Goal: Find specific page/section: Find specific page/section

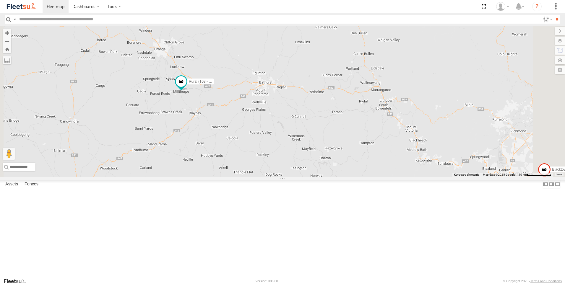
drag, startPoint x: 234, startPoint y: 165, endPoint x: 224, endPoint y: 250, distance: 86.0
click at [222, 177] on div "Brookvale (T10 - [PERSON_NAME]) Rural (T08 - [PERSON_NAME]) Blacktown #1 (T09 -…" at bounding box center [282, 101] width 565 height 151
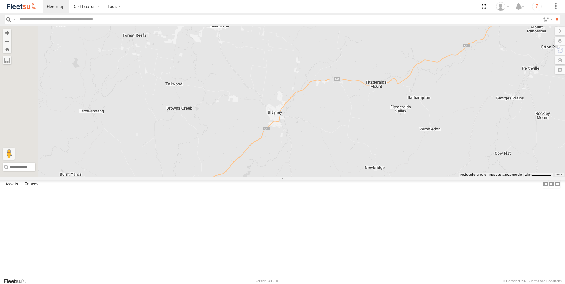
drag, startPoint x: 250, startPoint y: 167, endPoint x: 224, endPoint y: 297, distance: 132.9
click at [224, 284] on html "Dashboards" at bounding box center [282, 142] width 565 height 284
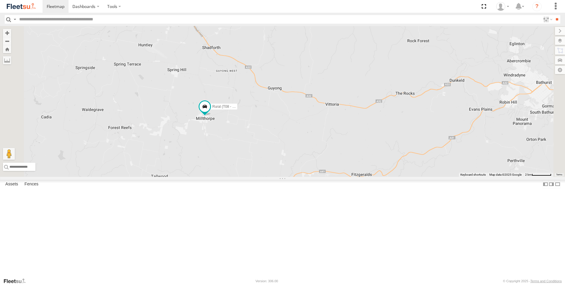
drag, startPoint x: 310, startPoint y: 119, endPoint x: 300, endPoint y: 166, distance: 48.6
click at [300, 166] on div "Brookvale (T10 - [PERSON_NAME]) Rural (T08 - [PERSON_NAME]) Blacktown #1 (T09 -…" at bounding box center [282, 101] width 565 height 151
click at [283, 177] on div "Brookvale (T10 - [PERSON_NAME]) Rural (T08 - [PERSON_NAME]) Blacktown #1 (T09 -…" at bounding box center [282, 101] width 565 height 151
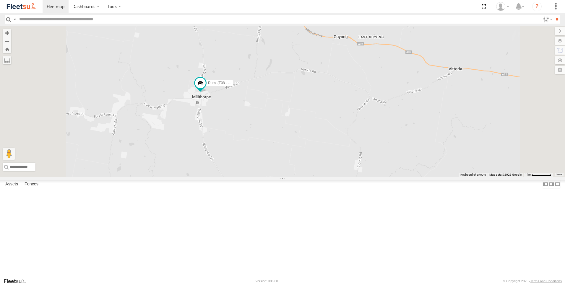
click at [283, 177] on div "Brookvale (T10 - [PERSON_NAME]) Rural (T08 - [PERSON_NAME]) Blacktown #1 (T09 -…" at bounding box center [282, 101] width 565 height 151
drag, startPoint x: 328, startPoint y: 128, endPoint x: 255, endPoint y: 18, distance: 131.6
click at [255, 18] on body "Dashboards ?" at bounding box center [282, 142] width 565 height 284
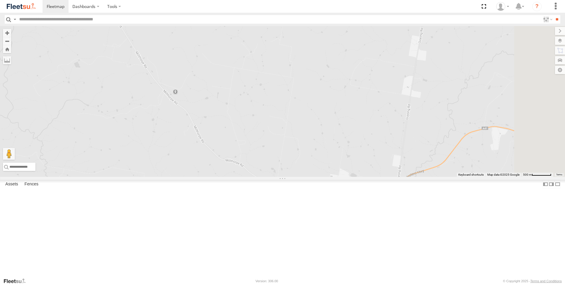
drag, startPoint x: 401, startPoint y: 205, endPoint x: 343, endPoint y: 81, distance: 137.1
click at [351, 95] on div "Brookvale (T10 - [PERSON_NAME]) Rural (T08 - [PERSON_NAME]) Blacktown #1 (T09 -…" at bounding box center [282, 101] width 565 height 151
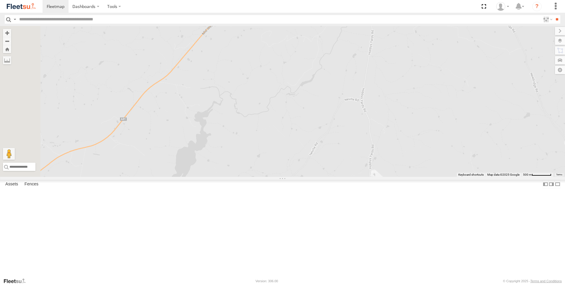
drag, startPoint x: 357, startPoint y: 179, endPoint x: 558, endPoint y: 247, distance: 212.9
click at [555, 177] on div "Brookvale (T10 - [PERSON_NAME]) Rural (T08 - [PERSON_NAME]) Blacktown #1 (T09 -…" at bounding box center [282, 101] width 565 height 151
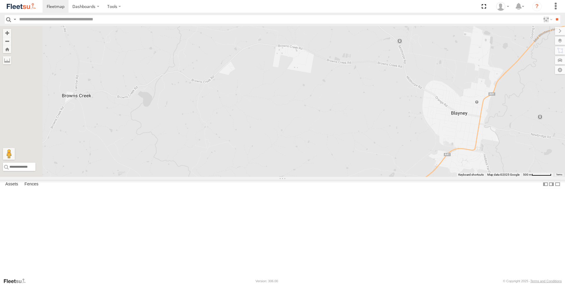
drag, startPoint x: 293, startPoint y: 36, endPoint x: 296, endPoint y: 239, distance: 202.6
click at [282, 177] on div "Brookvale (T10 - [PERSON_NAME]) Rural (T08 - [PERSON_NAME]) Blacktown #1 (T09 -…" at bounding box center [282, 101] width 565 height 151
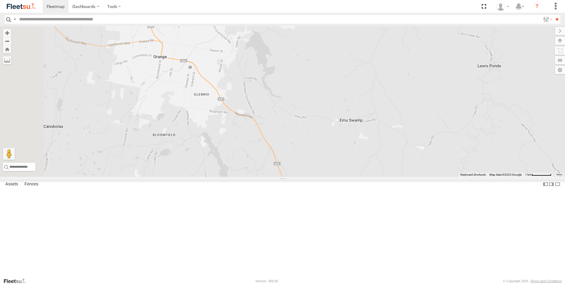
drag, startPoint x: 218, startPoint y: 78, endPoint x: 328, endPoint y: 198, distance: 163.1
click at [328, 177] on div "Brookvale (T10 - [PERSON_NAME]) Rural (T08 - [PERSON_NAME]) Blacktown #1 (T09 -…" at bounding box center [282, 101] width 565 height 151
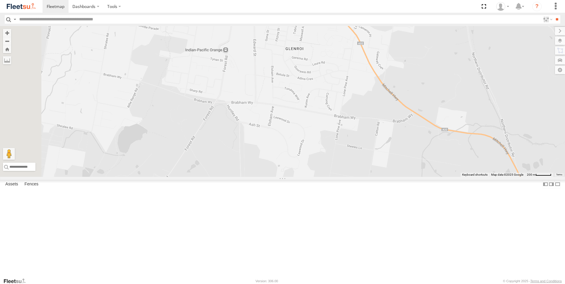
drag, startPoint x: 240, startPoint y: 131, endPoint x: 464, endPoint y: 218, distance: 240.8
click at [464, 177] on div "Brookvale (T10 - [PERSON_NAME]) Rural (T08 - [PERSON_NAME]) Blacktown #1 (T09 -…" at bounding box center [282, 101] width 565 height 151
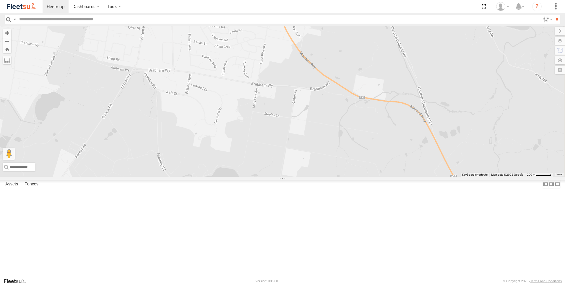
drag, startPoint x: 190, startPoint y: 169, endPoint x: 107, endPoint y: 138, distance: 88.8
click at [107, 138] on main "← Move left → Move right ↑ Move up ↓ Move down + Zoom in - Zoom out Home Jump l…" at bounding box center [282, 152] width 565 height 252
drag, startPoint x: 310, startPoint y: 119, endPoint x: 306, endPoint y: 194, distance: 75.1
click at [307, 177] on div "Brookvale (T10 - [PERSON_NAME]) Rural (T08 - [PERSON_NAME]) Blacktown #1 (T09 -…" at bounding box center [282, 101] width 565 height 151
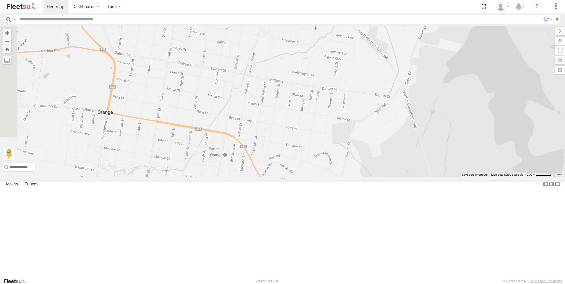
drag, startPoint x: 371, startPoint y: 117, endPoint x: 434, endPoint y: 222, distance: 122.6
click at [434, 177] on div "Brookvale (T10 - [PERSON_NAME]) Rural (T08 - [PERSON_NAME]) Blacktown #1 (T09 -…" at bounding box center [282, 101] width 565 height 151
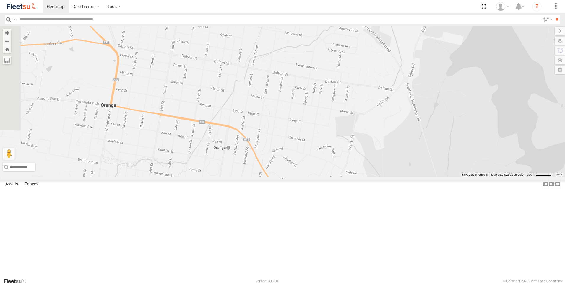
drag, startPoint x: 363, startPoint y: 234, endPoint x: 371, endPoint y: 195, distance: 39.7
click at [371, 177] on div "Brookvale (T10 - [PERSON_NAME]) Rural (T08 - [PERSON_NAME]) Blacktown #1 (T09 -…" at bounding box center [282, 101] width 565 height 151
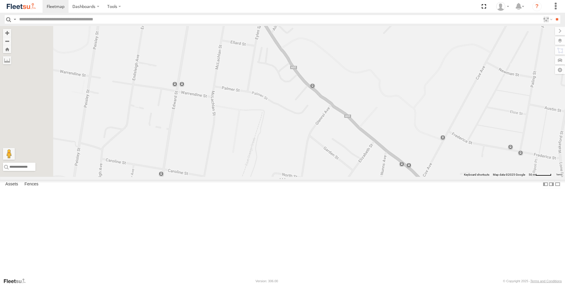
drag, startPoint x: 294, startPoint y: 204, endPoint x: 372, endPoint y: 206, distance: 78.9
click at [372, 177] on div "Brookvale (T10 - [PERSON_NAME]) Rural (T08 - [PERSON_NAME]) Blacktown #1 (T09 -…" at bounding box center [282, 101] width 565 height 151
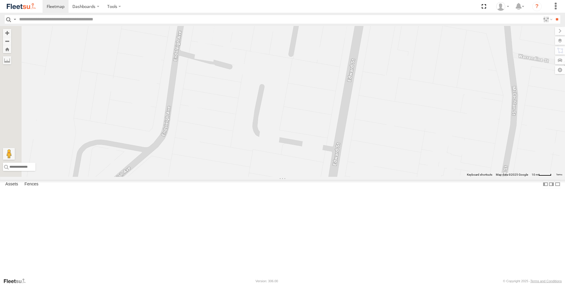
drag, startPoint x: 237, startPoint y: 158, endPoint x: 503, endPoint y: 211, distance: 270.4
click at [503, 177] on div "Brookvale (T10 - [PERSON_NAME]) Rural (T08 - [PERSON_NAME]) Blacktown #1 (T09 -…" at bounding box center [282, 101] width 565 height 151
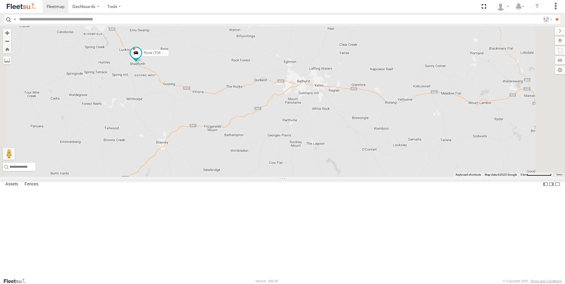
drag, startPoint x: 256, startPoint y: 117, endPoint x: 341, endPoint y: 138, distance: 87.1
click at [341, 138] on div "Brookvale (T10 - [PERSON_NAME]) Rural (T08 - [PERSON_NAME]) Blacktown #1 (T09 -…" at bounding box center [282, 101] width 565 height 151
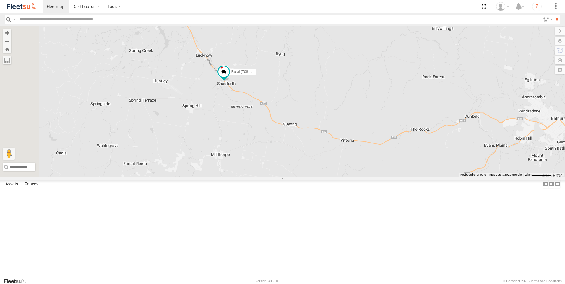
drag, startPoint x: 348, startPoint y: 124, endPoint x: 404, endPoint y: 167, distance: 70.9
click at [404, 167] on div "Brookvale (T10 - [PERSON_NAME]) Rural (T08 - [PERSON_NAME]) Blacktown #1 (T09 -…" at bounding box center [282, 101] width 565 height 151
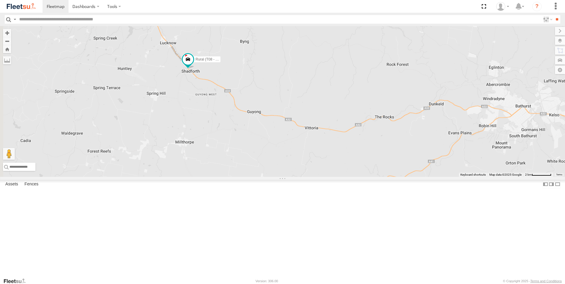
drag, startPoint x: 403, startPoint y: 168, endPoint x: 366, endPoint y: 136, distance: 49.0
click at [366, 136] on div "Brookvale (T10 - [PERSON_NAME]) Rural (T08 - [PERSON_NAME]) Blacktown #1 (T09 -…" at bounding box center [282, 101] width 565 height 151
